Goal: Information Seeking & Learning: Learn about a topic

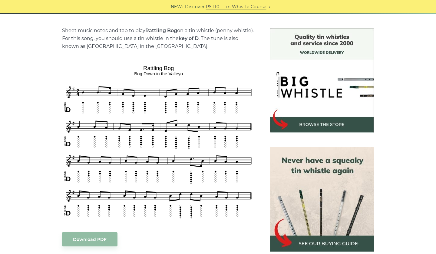
scroll to position [158, 0]
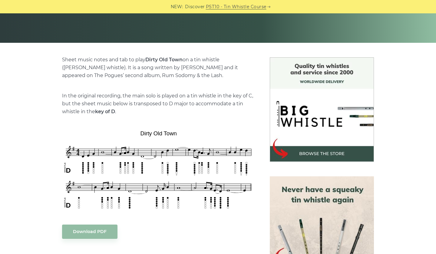
scroll to position [141, 0]
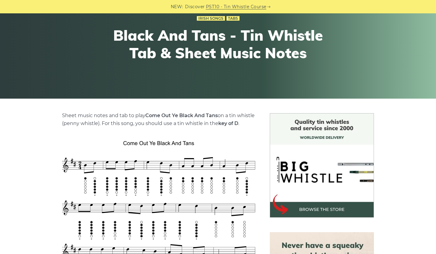
scroll to position [73, 0]
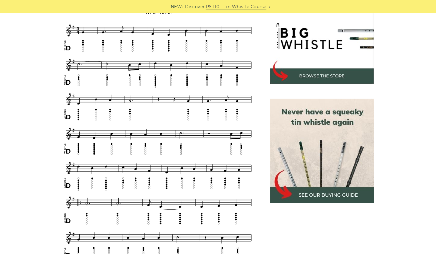
scroll to position [206, 0]
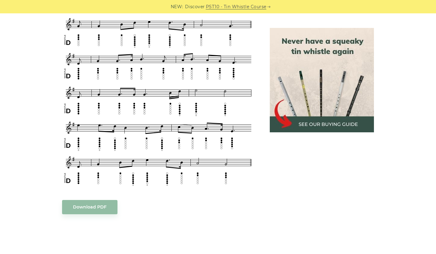
scroll to position [327, 0]
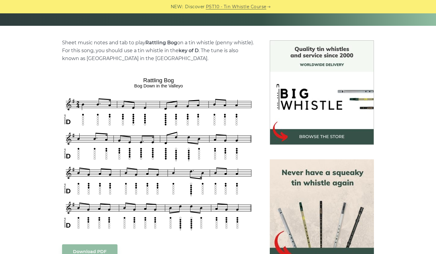
scroll to position [145, 0]
